Goal: Task Accomplishment & Management: Complete application form

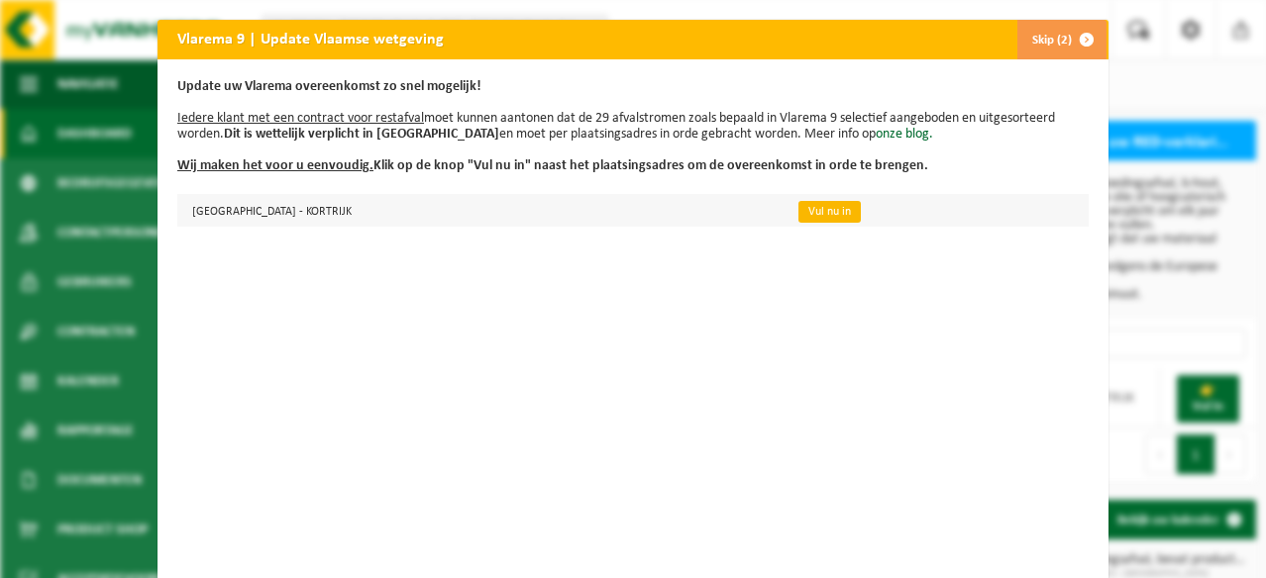
click at [861, 214] on link "Vul nu in" at bounding box center [829, 212] width 62 height 22
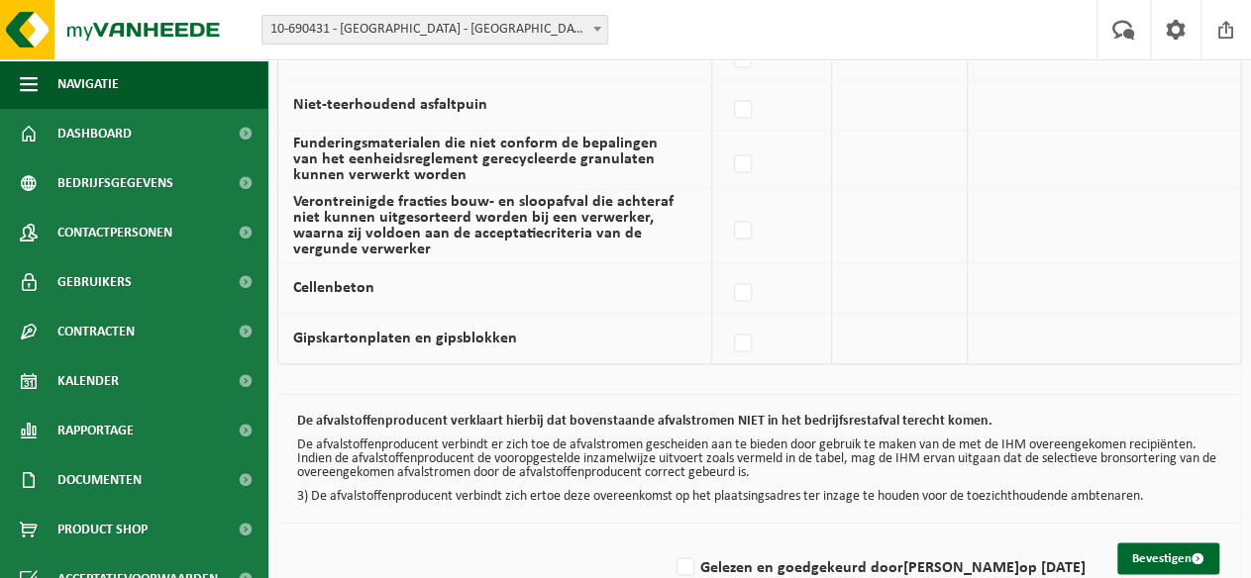
scroll to position [1538, 0]
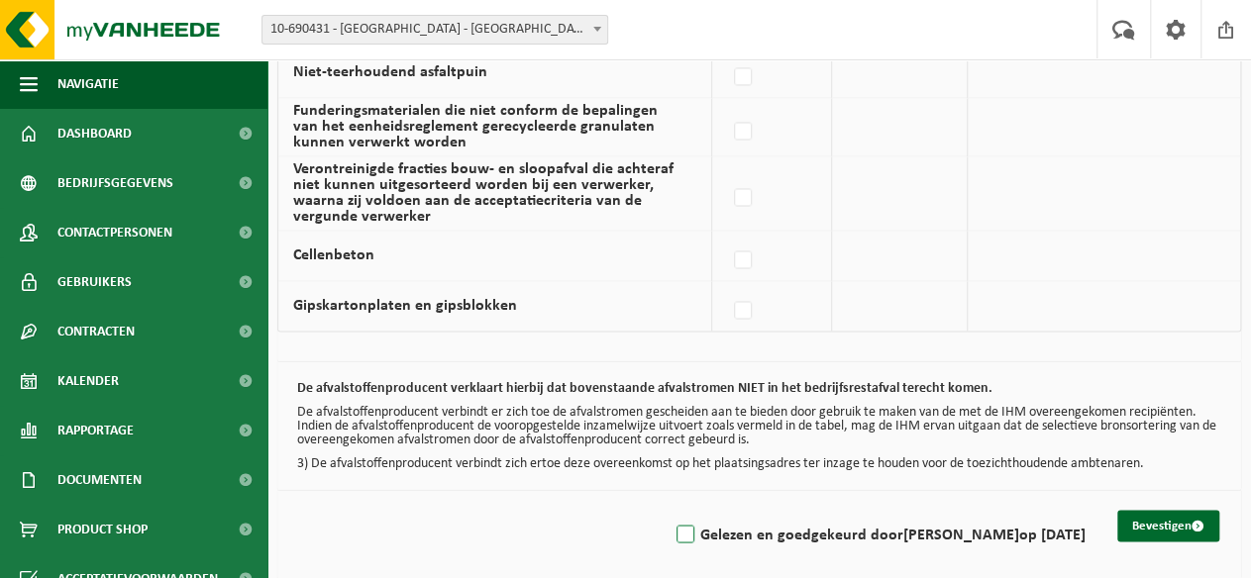
drag, startPoint x: 618, startPoint y: 524, endPoint x: 628, endPoint y: 522, distance: 10.1
click at [673, 523] on label "Gelezen en goedgekeurd door [PERSON_NAME] op [DATE]" at bounding box center [879, 535] width 413 height 30
click at [669, 510] on input "Gelezen en goedgekeurd door KOEN VANWIJNSBERGHE op 18/08/25" at bounding box center [669, 509] width 1 height 1
checkbox input "true"
click at [1143, 511] on button "Bevestigen" at bounding box center [1168, 526] width 102 height 32
